Goal: Transaction & Acquisition: Purchase product/service

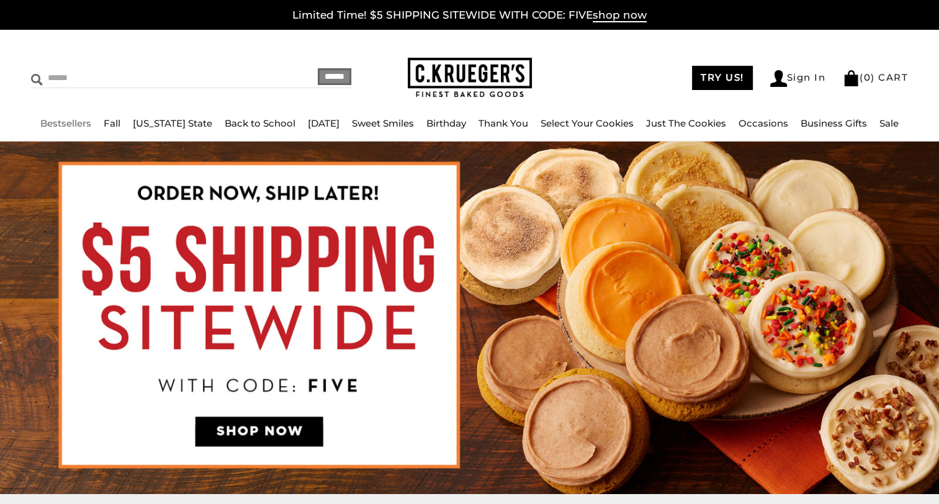
click at [72, 83] on input "Search" at bounding box center [135, 77] width 208 height 19
type input "***"
click at [318, 68] on input "******" at bounding box center [335, 76] width 34 height 17
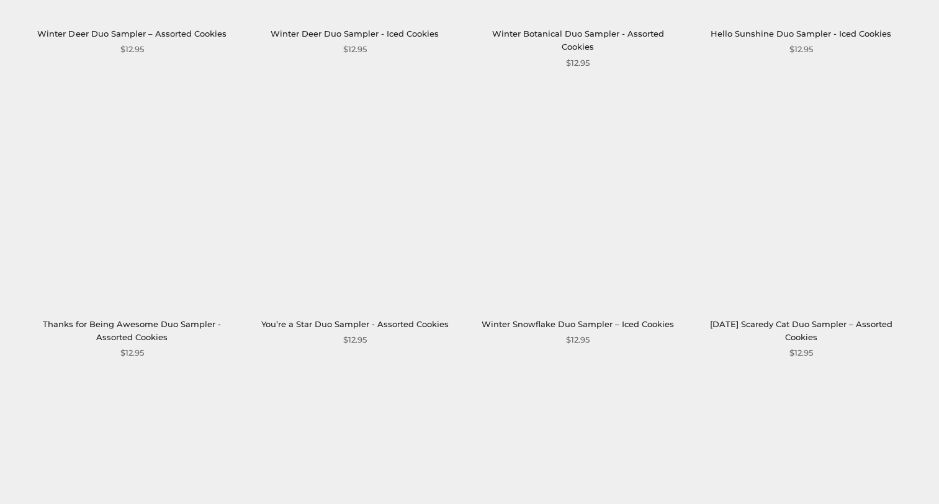
scroll to position [1587, 0]
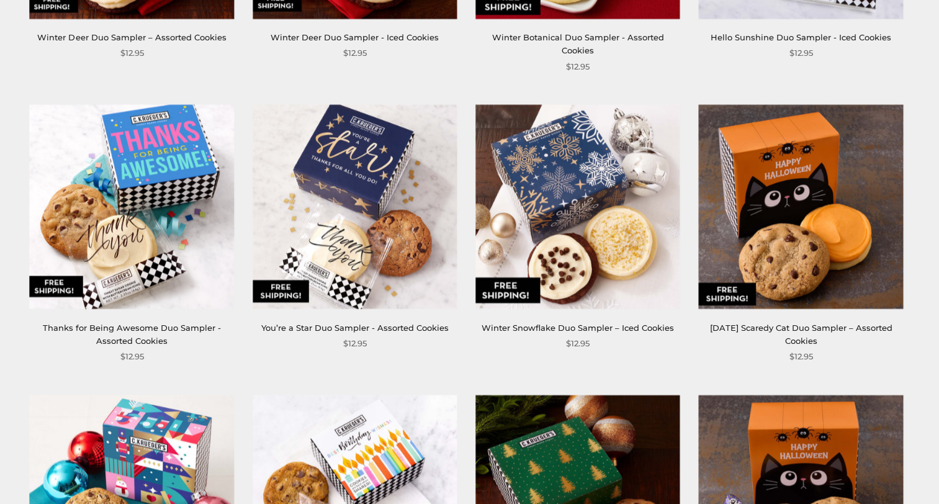
click at [121, 323] on link "Thanks for Being Awesome Duo Sampler - Assorted Cookies" at bounding box center [132, 334] width 178 height 23
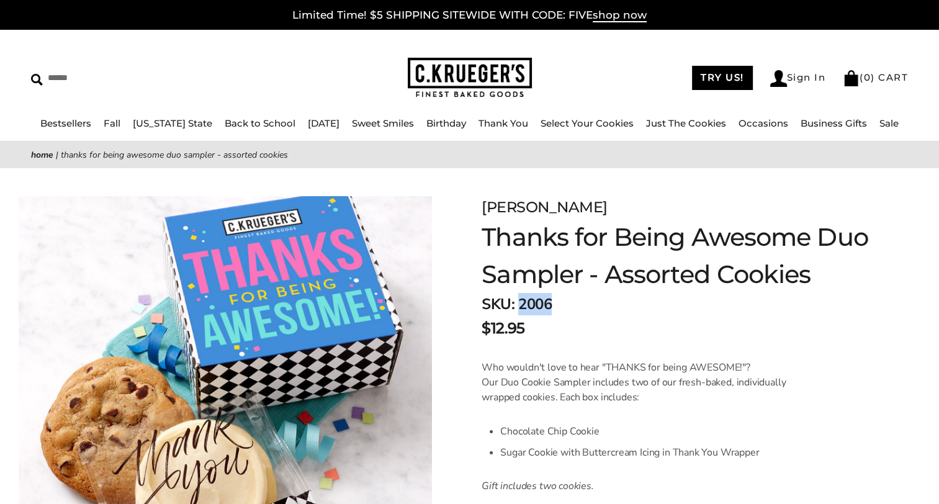
drag, startPoint x: 556, startPoint y: 306, endPoint x: 520, endPoint y: 299, distance: 37.4
click at [520, 299] on div "SKU: 2006 $12.95" at bounding box center [680, 316] width 396 height 47
drag, startPoint x: 520, startPoint y: 299, endPoint x: 529, endPoint y: 303, distance: 10.3
copy span "2006"
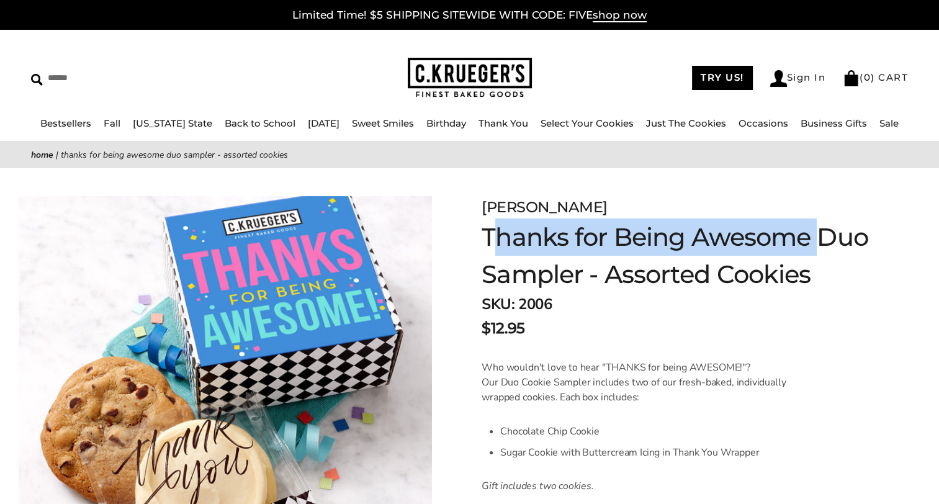
drag, startPoint x: 489, startPoint y: 233, endPoint x: 828, endPoint y: 251, distance: 338.9
click at [828, 251] on h1 "Thanks for Being Awesome Duo Sampler - Assorted Cookies" at bounding box center [680, 256] width 396 height 75
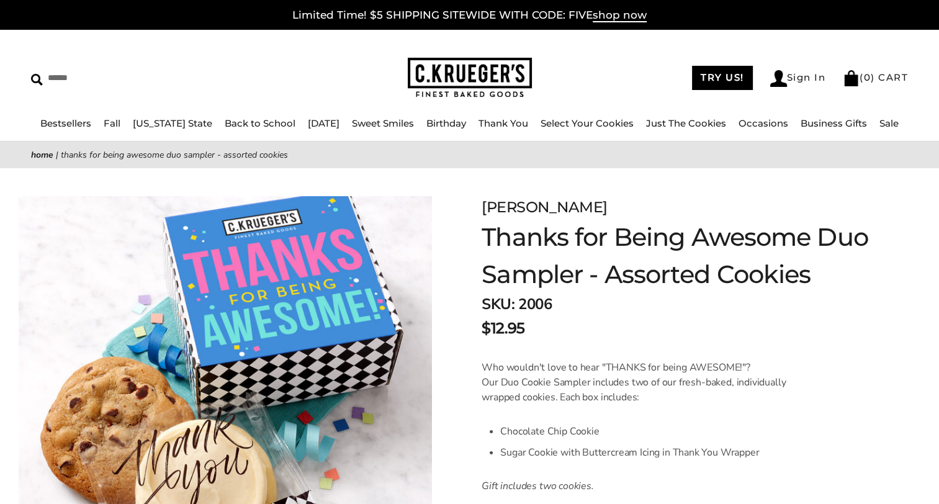
drag, startPoint x: 792, startPoint y: 276, endPoint x: 816, endPoint y: 278, distance: 23.7
click at [793, 278] on h1 "Thanks for Being Awesome Duo Sampler - Assorted Cookies" at bounding box center [680, 256] width 396 height 75
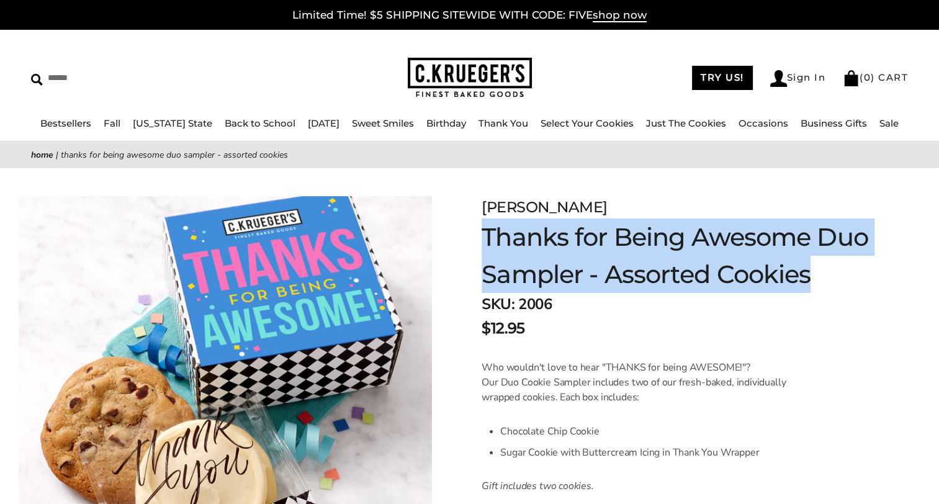
drag, startPoint x: 828, startPoint y: 278, endPoint x: 473, endPoint y: 239, distance: 357.9
drag, startPoint x: 473, startPoint y: 239, endPoint x: 502, endPoint y: 248, distance: 31.2
copy h1 "Thanks for Being Awesome Duo Sampler - Assorted Cookies"
